Goal: Transaction & Acquisition: Purchase product/service

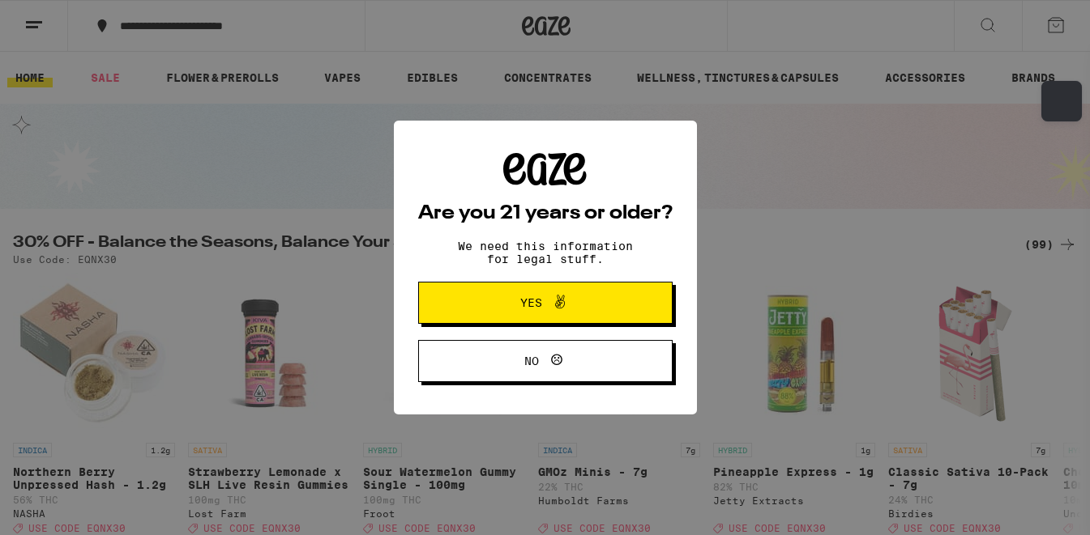
click at [588, 378] on button "No" at bounding box center [545, 361] width 254 height 42
click at [528, 314] on span "Yes" at bounding box center [545, 302] width 123 height 21
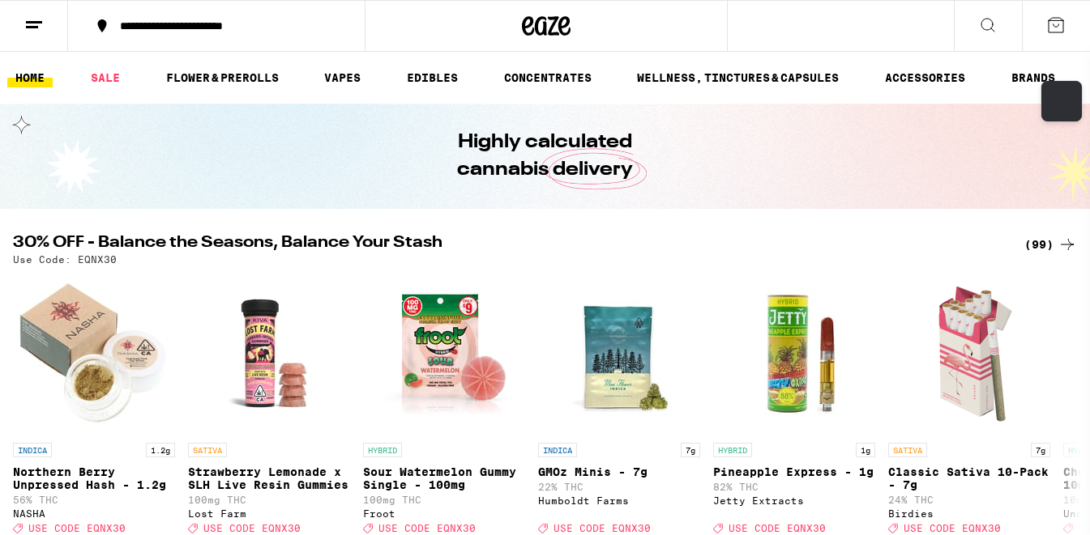
click at [1044, 243] on div "(99)" at bounding box center [1050, 244] width 53 height 19
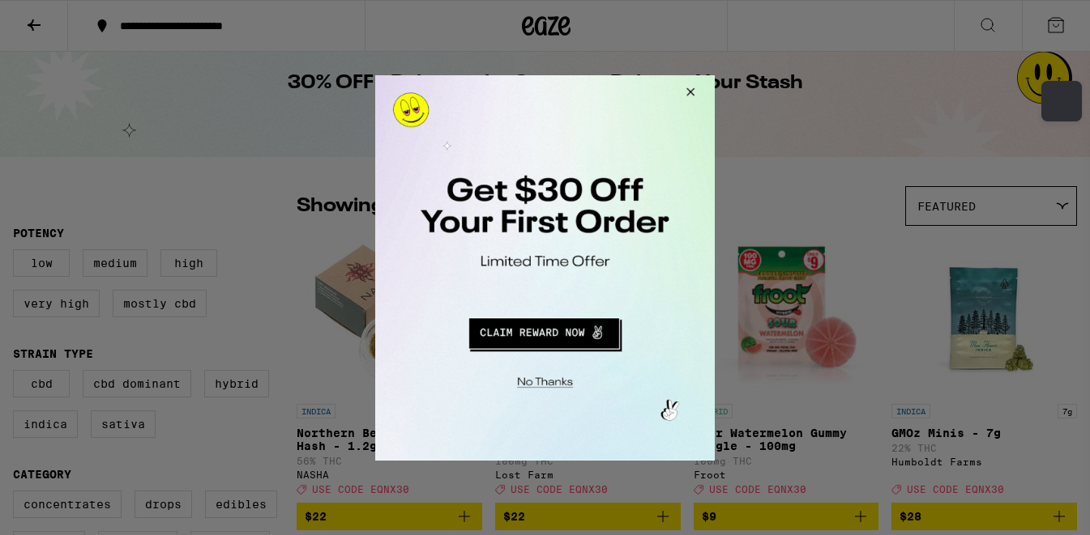
click at [689, 85] on button "Close Modal" at bounding box center [688, 94] width 44 height 39
